Goal: Find specific fact: Find specific fact

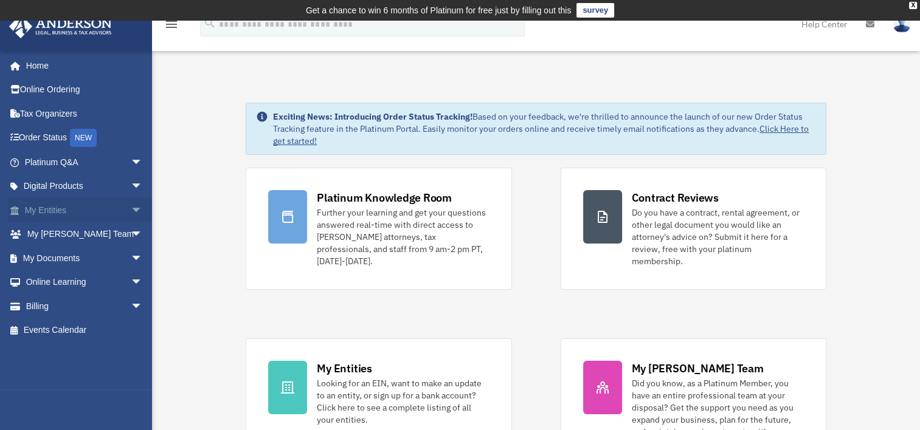
click at [131, 204] on span "arrow_drop_down" at bounding box center [143, 210] width 24 height 25
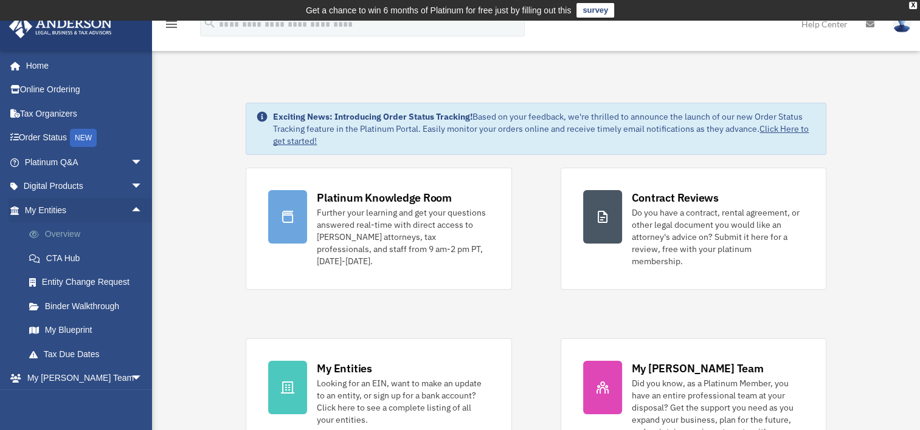
click at [62, 239] on link "Overview" at bounding box center [89, 234] width 144 height 24
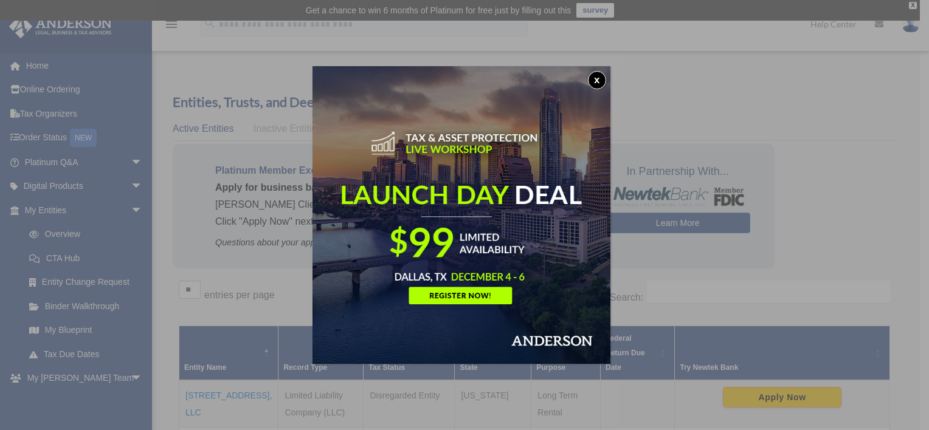
drag, startPoint x: 599, startPoint y: 78, endPoint x: 630, endPoint y: 78, distance: 31.0
click at [630, 78] on div "x" at bounding box center [464, 215] width 929 height 430
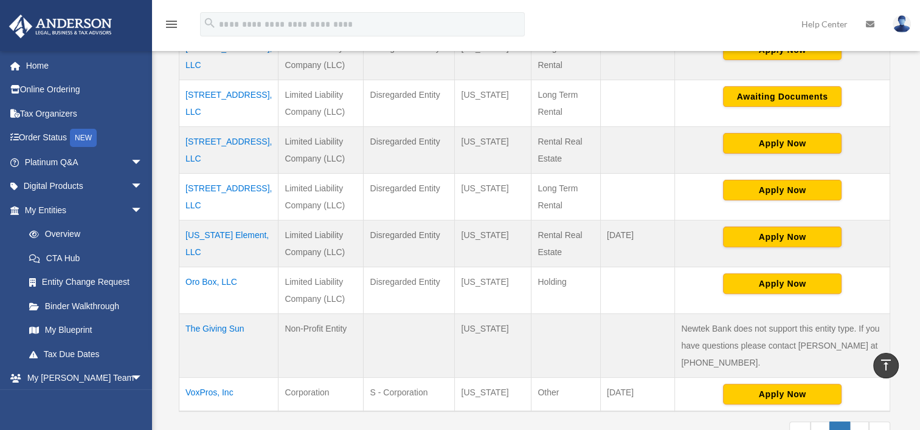
scroll to position [348, 0]
click at [218, 314] on td "The Giving Sun" at bounding box center [228, 346] width 99 height 64
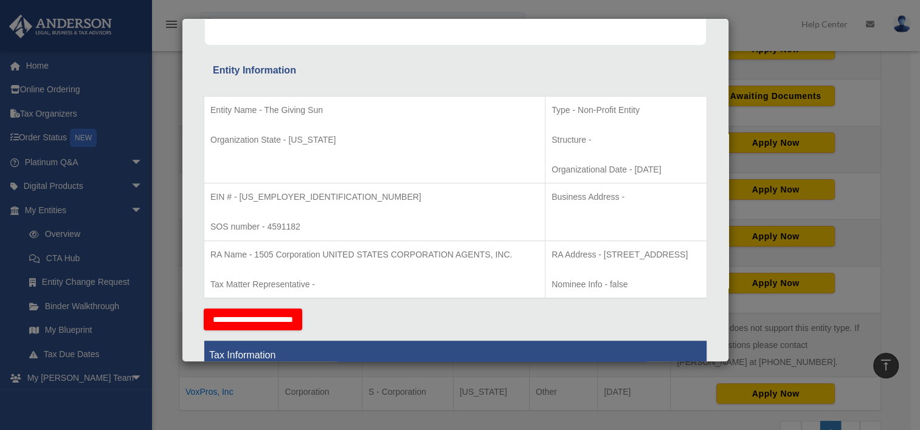
scroll to position [235, 0]
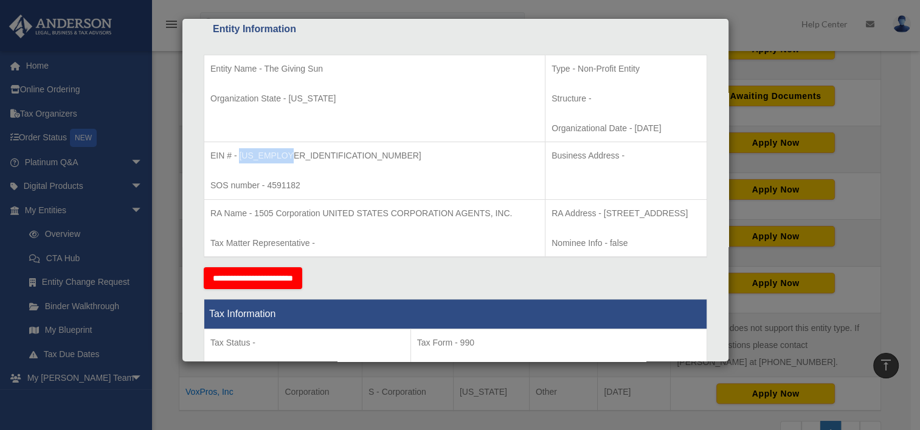
drag, startPoint x: 240, startPoint y: 154, endPoint x: 297, endPoint y: 150, distance: 57.3
click at [297, 150] on p "EIN # - [US_EMPLOYER_IDENTIFICATION_NUMBER]" at bounding box center [374, 155] width 328 height 15
copy p "[US_EMPLOYER_IDENTIFICATION_NUMBER]"
